Goal: Transaction & Acquisition: Purchase product/service

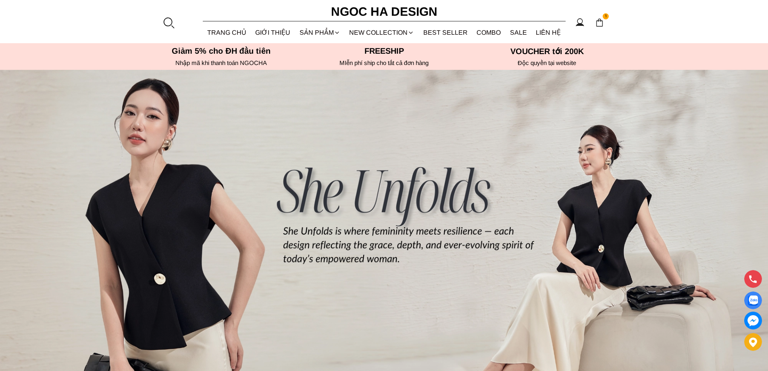
scroll to position [323, 0]
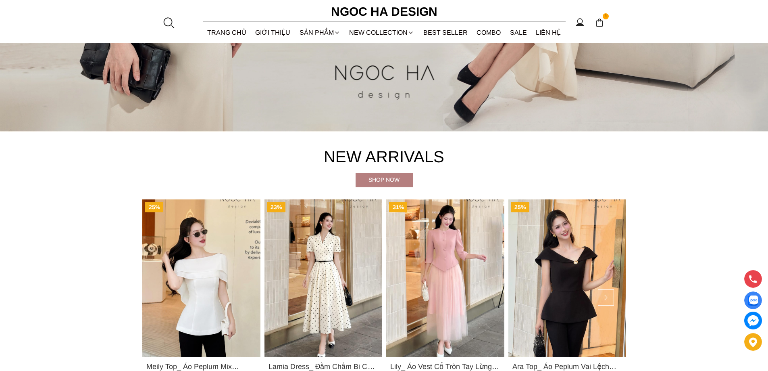
click at [309, 249] on img "Product image - Lamia Dress_ Đầm Chấm Bi Cổ Vest Màu Kem D1003" at bounding box center [323, 277] width 118 height 157
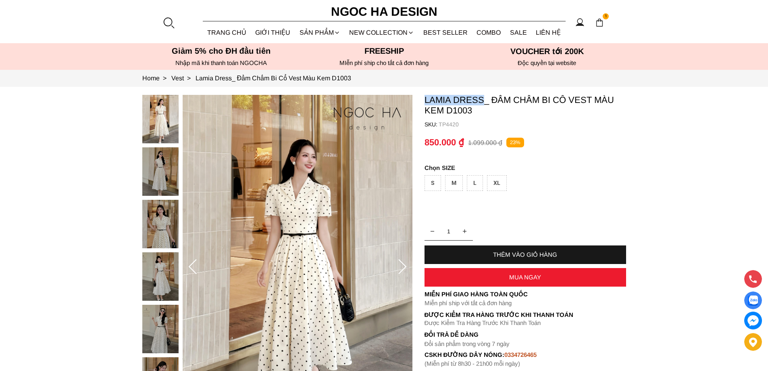
drag, startPoint x: 423, startPoint y: 97, endPoint x: 485, endPoint y: 98, distance: 62.9
click at [485, 98] on section "Lamia Dress_ Đầm Chấm Bi Cổ Vest Màu Kem D1003 SKU: TP4420 1 THÊM VÀO GIỎ HÀNG …" at bounding box center [384, 267] width 768 height 360
copy p "Lamia Dress"
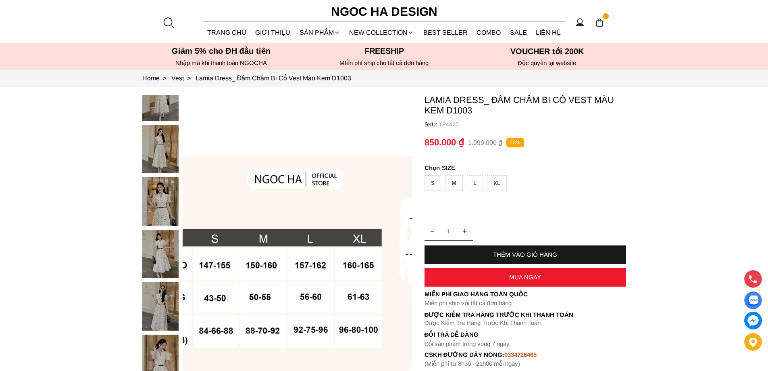
click at [170, 21] on div at bounding box center [169, 23] width 12 height 12
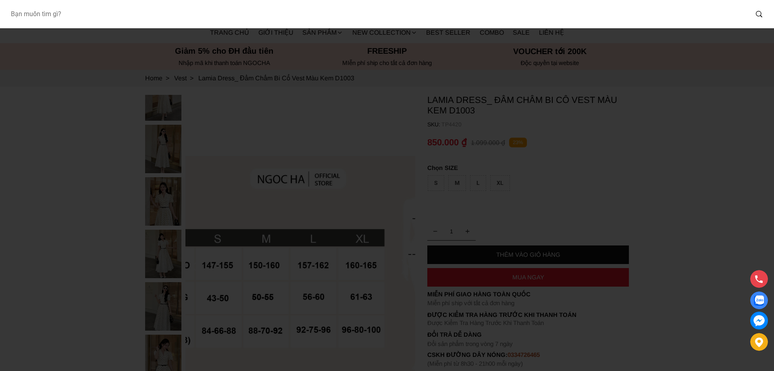
click at [154, 16] on input "Input search Bạn muốn tìm gì?" at bounding box center [376, 14] width 744 height 19
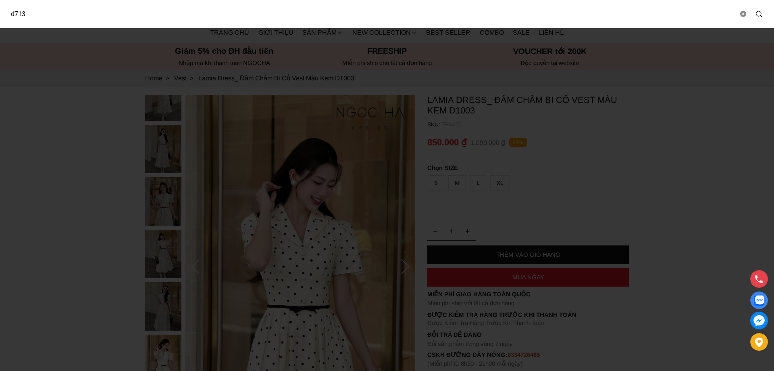
type input "d713"
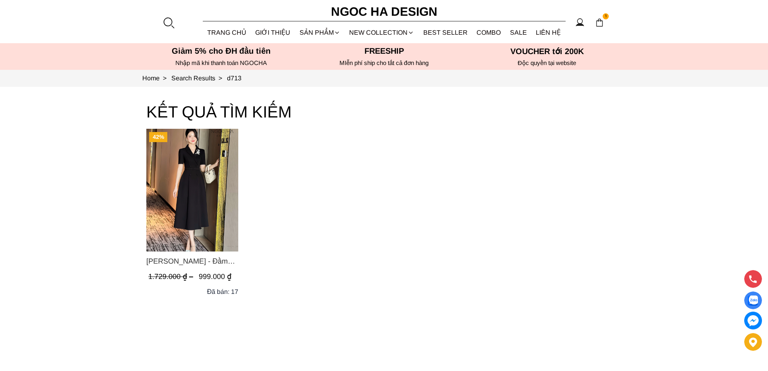
click at [190, 171] on img "Product image - Irene Dress - Đầm Vest Dáng Xòe Kèm Đai D713" at bounding box center [192, 190] width 92 height 123
